Goal: Transaction & Acquisition: Purchase product/service

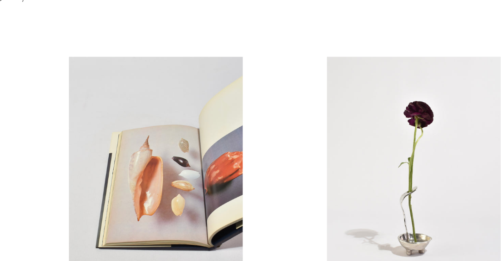
scroll to position [462, 0]
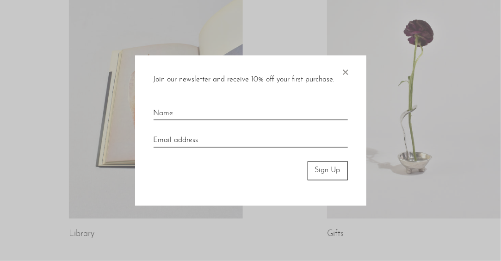
click at [346, 72] on span "×" at bounding box center [345, 70] width 9 height 30
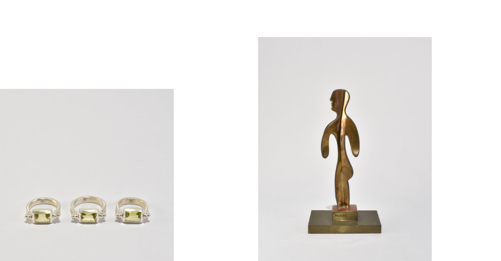
scroll to position [0, 0]
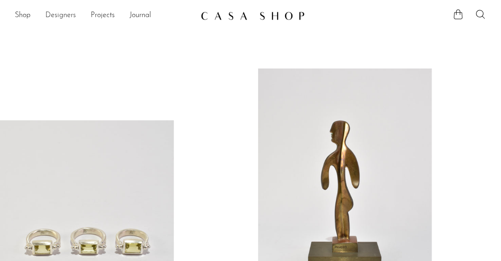
click at [60, 18] on link "Designers" at bounding box center [60, 16] width 31 height 12
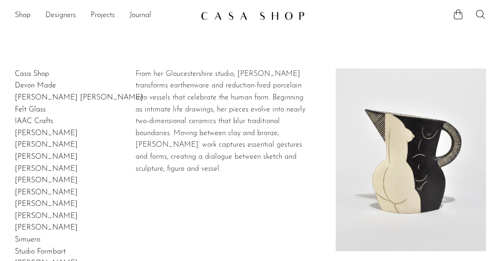
scroll to position [46, 0]
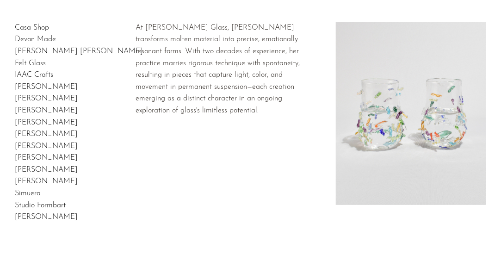
click at [30, 109] on link "[PERSON_NAME]" at bounding box center [46, 110] width 63 height 7
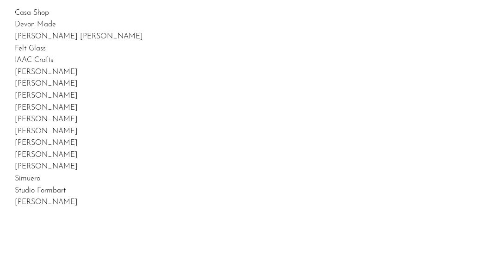
scroll to position [92, 0]
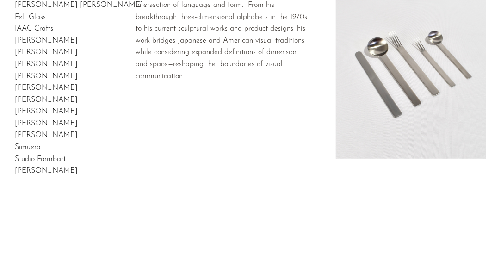
click at [44, 172] on link "[PERSON_NAME]" at bounding box center [46, 170] width 63 height 7
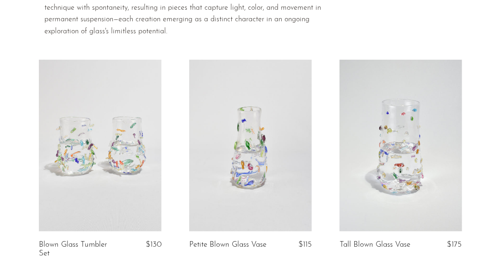
scroll to position [46, 0]
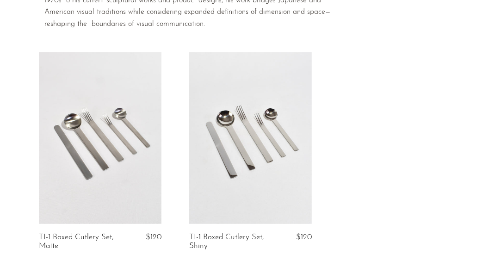
scroll to position [185, 0]
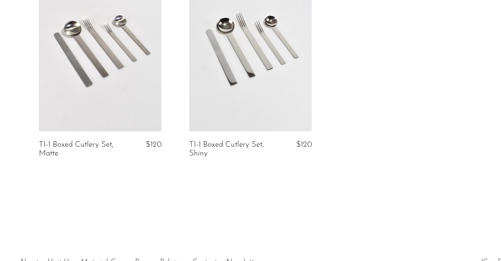
click at [247, 67] on link at bounding box center [250, 46] width 123 height 172
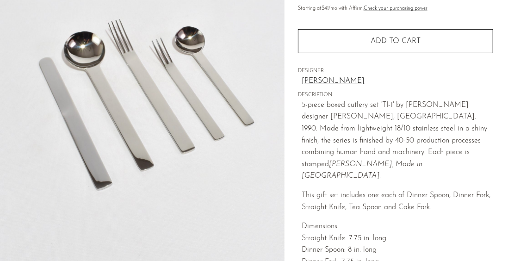
scroll to position [139, 0]
